Goal: Information Seeking & Learning: Find specific fact

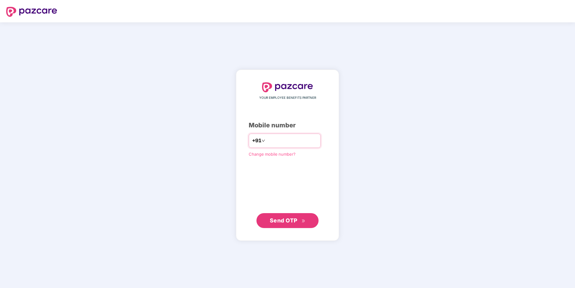
click at [278, 143] on input "number" at bounding box center [292, 141] width 51 height 10
type input "**********"
click at [286, 223] on span "Send OTP" at bounding box center [284, 220] width 28 height 7
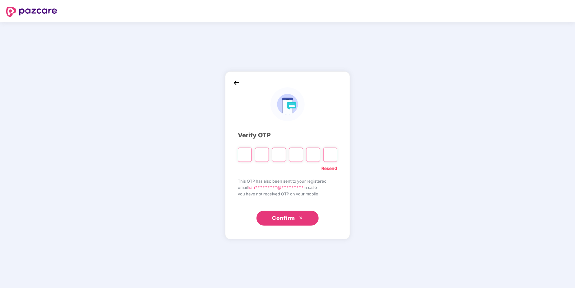
type input "*"
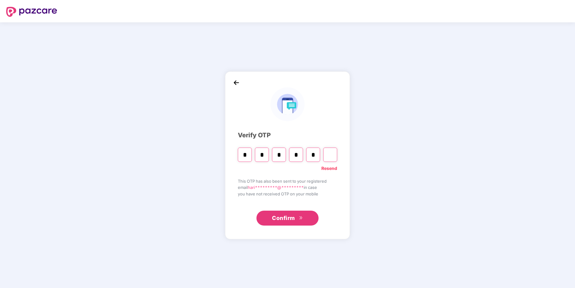
type input "*"
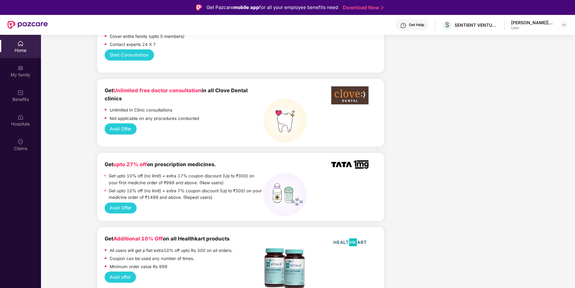
scroll to position [373, 0]
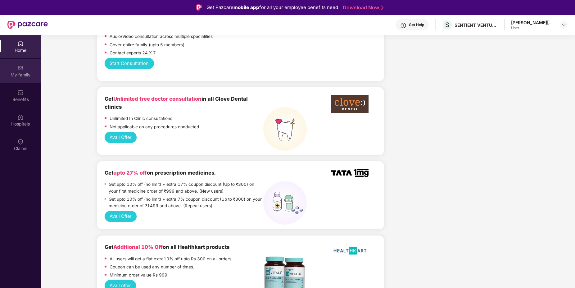
click at [20, 81] on div "My family" at bounding box center [20, 70] width 41 height 23
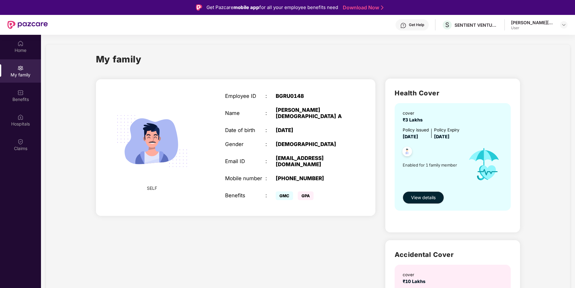
click at [155, 185] on span "SELF" at bounding box center [152, 188] width 10 height 7
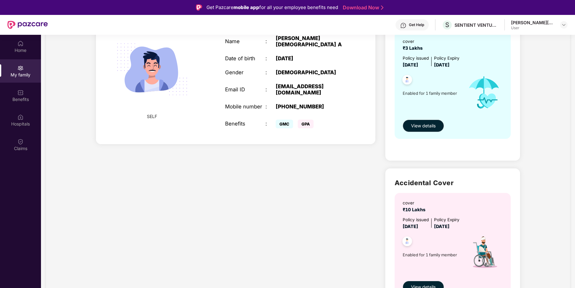
scroll to position [75, 0]
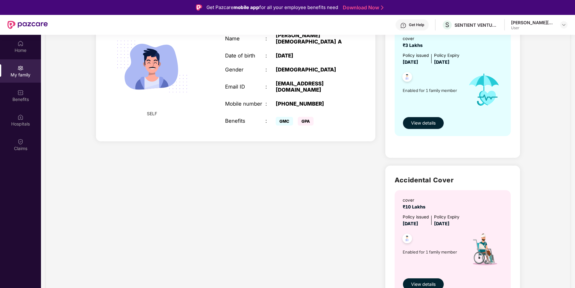
click at [425, 127] on button "View details" at bounding box center [423, 123] width 41 height 12
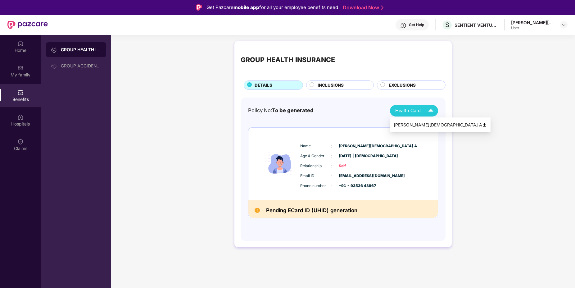
click at [426, 113] on img at bounding box center [431, 110] width 11 height 11
click at [340, 87] on span "INCLUSIONS" at bounding box center [331, 85] width 26 height 7
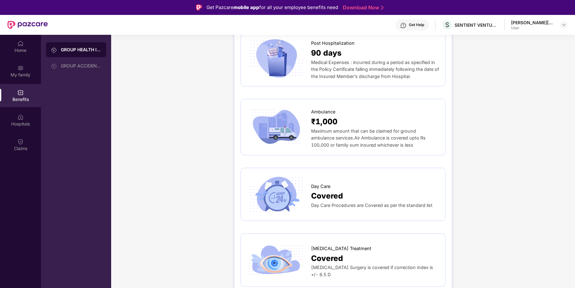
scroll to position [447, 0]
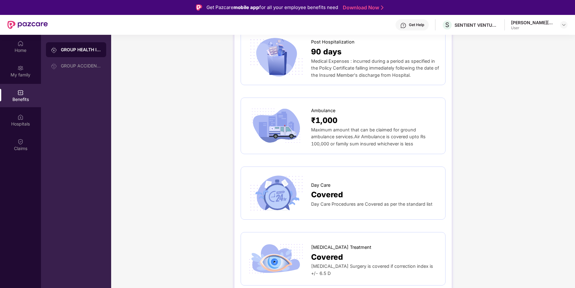
click at [322, 190] on span "Covered" at bounding box center [327, 195] width 32 height 12
click at [285, 186] on img at bounding box center [276, 193] width 58 height 40
click at [340, 189] on span "Covered" at bounding box center [327, 195] width 32 height 12
drag, startPoint x: 340, startPoint y: 185, endPoint x: 342, endPoint y: 189, distance: 3.9
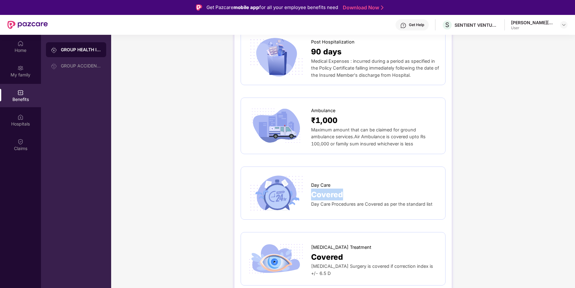
click at [342, 189] on span "Covered" at bounding box center [327, 195] width 32 height 12
click at [380, 181] on div "Day Care" at bounding box center [375, 184] width 128 height 10
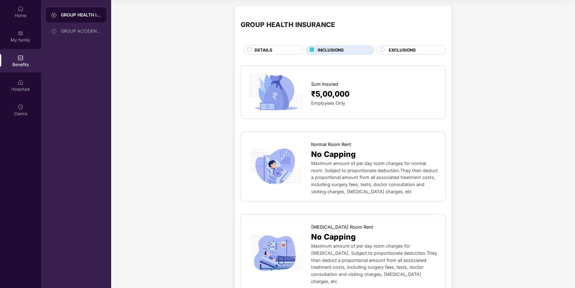
scroll to position [0, 0]
click at [399, 49] on span "EXCLUSIONS" at bounding box center [402, 50] width 27 height 7
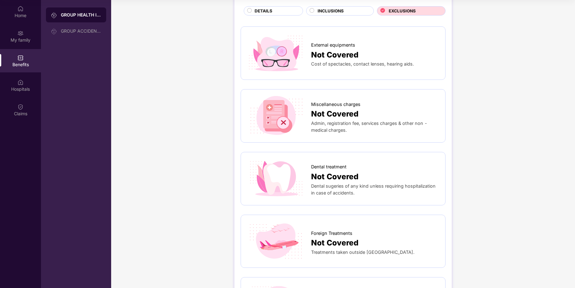
scroll to position [75, 0]
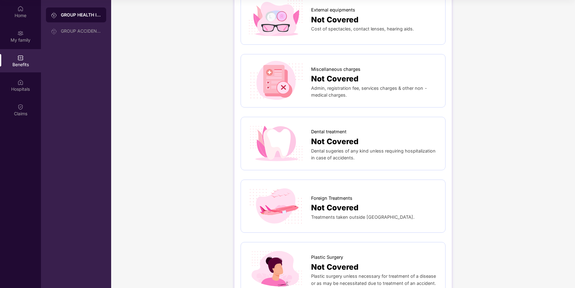
click at [389, 156] on div "Dental sugeries of any kind unless requiring hospitalization in case of acciden…" at bounding box center [375, 155] width 128 height 14
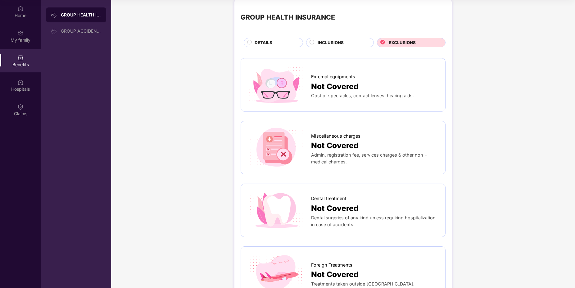
scroll to position [0, 0]
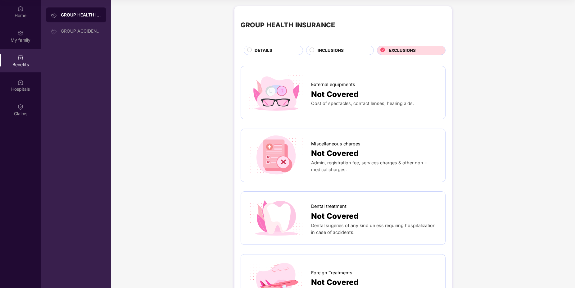
click at [331, 52] on span "INCLUSIONS" at bounding box center [331, 50] width 26 height 7
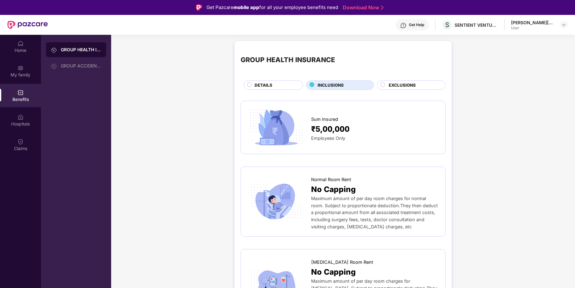
click at [547, 27] on div "User" at bounding box center [532, 27] width 43 height 5
click at [16, 44] on div "Home" at bounding box center [20, 46] width 41 height 23
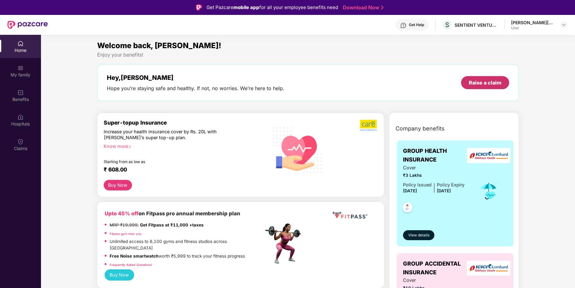
click at [483, 79] on div "Raise a claim" at bounding box center [485, 82] width 48 height 13
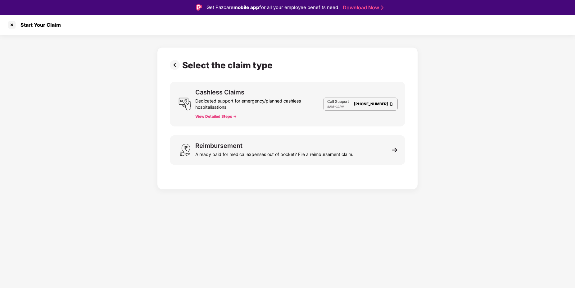
click at [227, 116] on button "View Detailed Steps ->" at bounding box center [215, 116] width 41 height 5
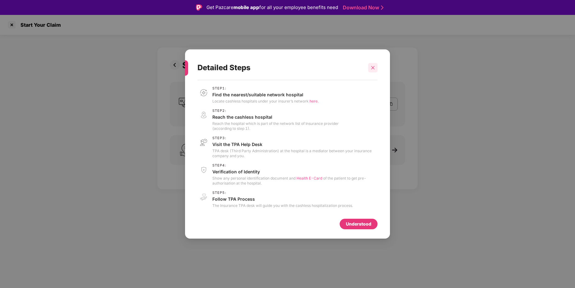
click at [372, 68] on icon "close" at bounding box center [373, 67] width 3 height 3
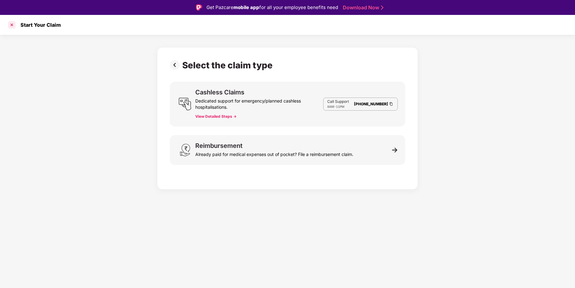
click at [13, 26] on div at bounding box center [12, 25] width 10 height 10
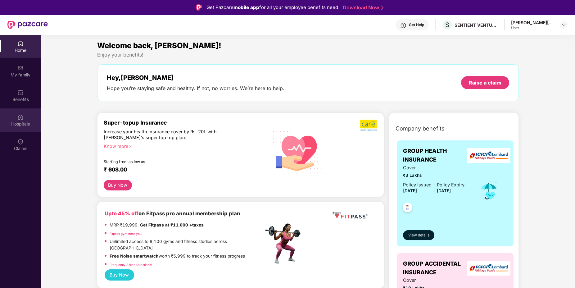
click at [18, 120] on img at bounding box center [20, 117] width 6 height 6
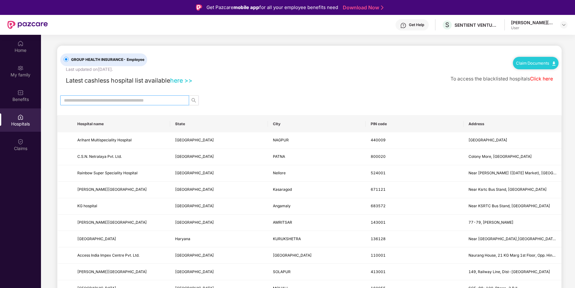
click at [112, 101] on input "text" at bounding box center [122, 100] width 117 height 7
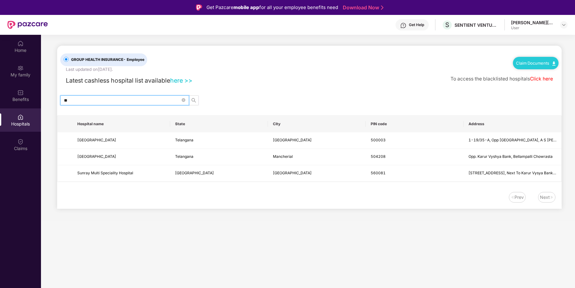
type input "*"
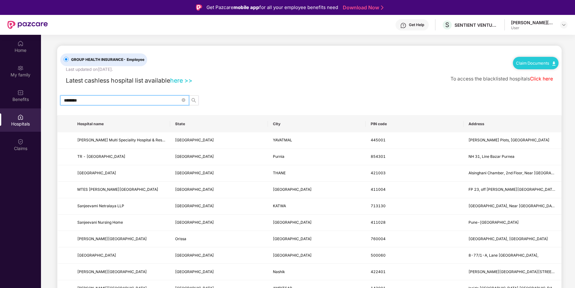
click at [179, 122] on th "State" at bounding box center [219, 124] width 98 height 17
click at [108, 96] on span "*******" at bounding box center [124, 100] width 129 height 10
type input "*"
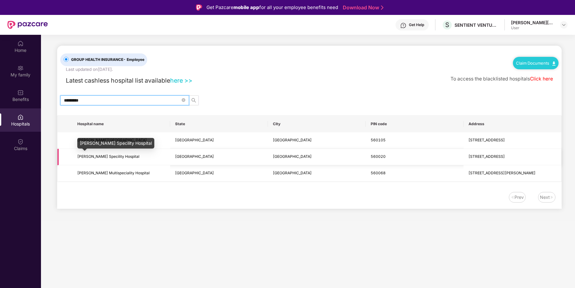
type input "*********"
click at [109, 159] on span "[PERSON_NAME] Specility Hospital" at bounding box center [108, 156] width 62 height 5
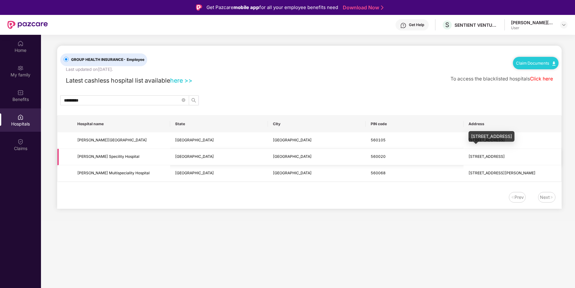
click at [505, 157] on span "[STREET_ADDRESS]" at bounding box center [487, 156] width 36 height 5
